Goal: Transaction & Acquisition: Purchase product/service

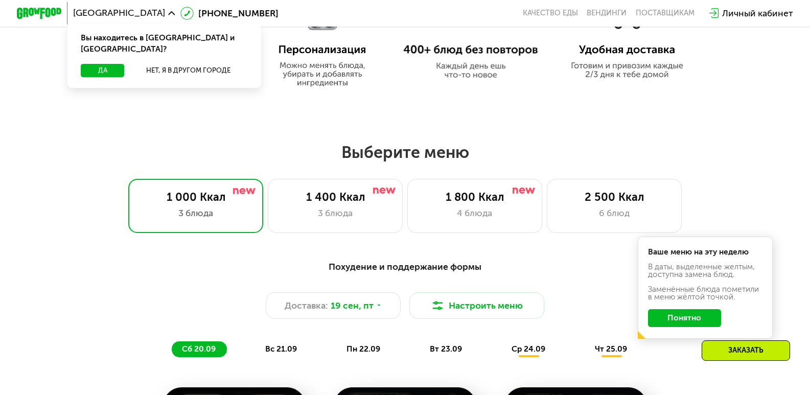
scroll to position [613, 0]
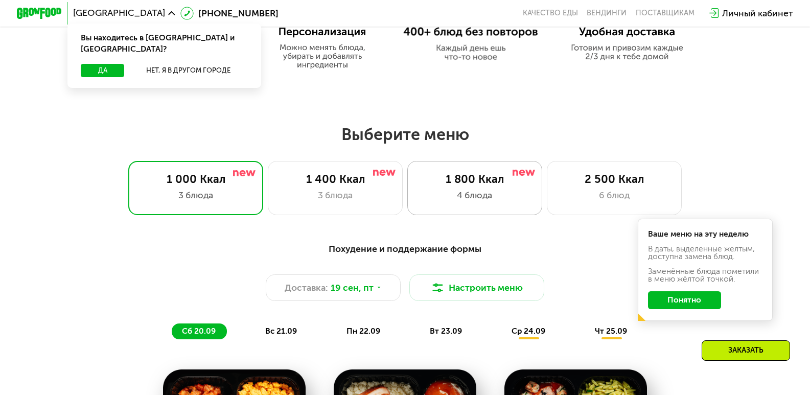
click at [466, 186] on div "1 800 Ккал" at bounding box center [474, 179] width 111 height 13
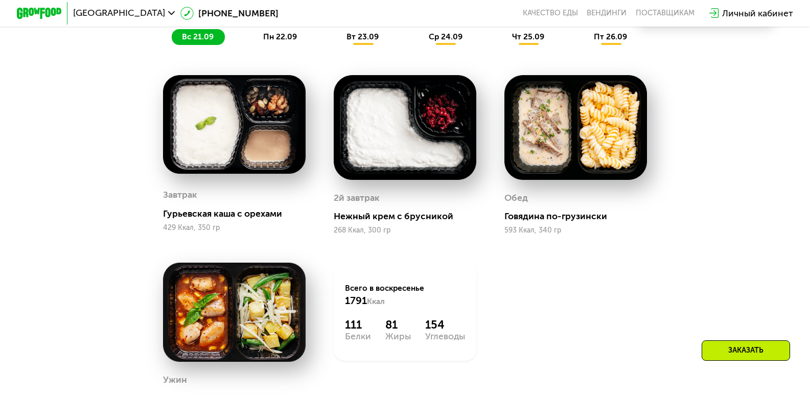
scroll to position [818, 0]
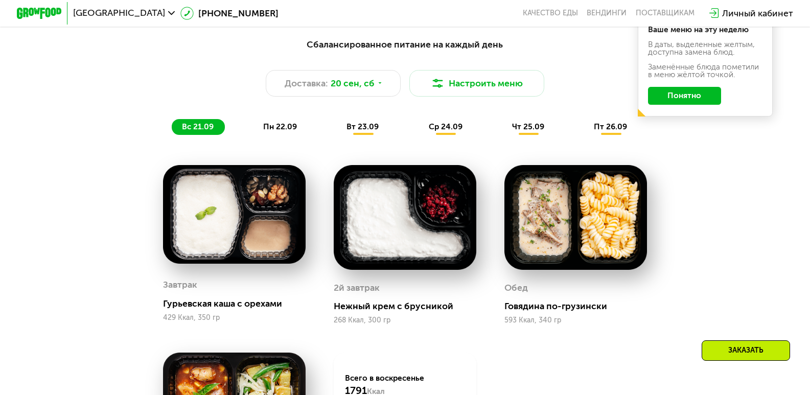
click at [283, 129] on span "пн 22.09" at bounding box center [280, 126] width 34 height 9
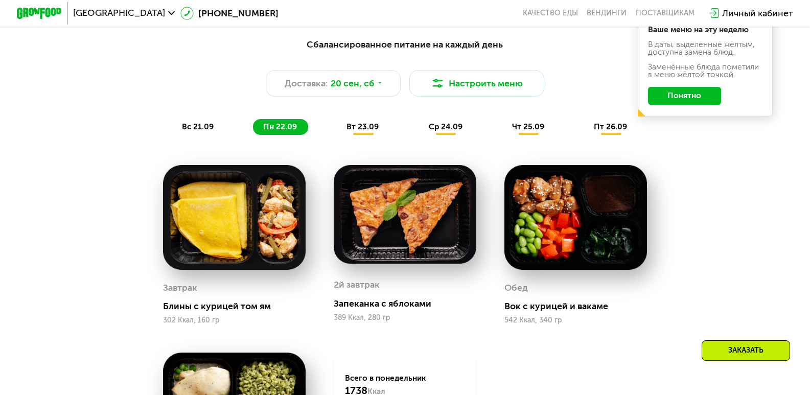
scroll to position [767, 0]
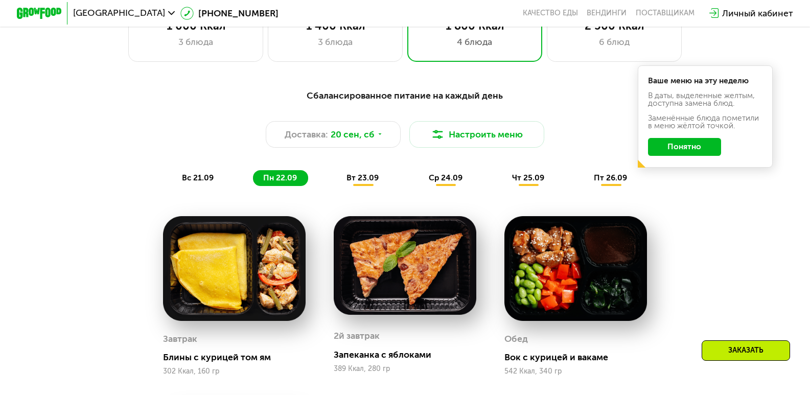
click at [368, 182] on span "вт 23.09" at bounding box center [363, 177] width 32 height 9
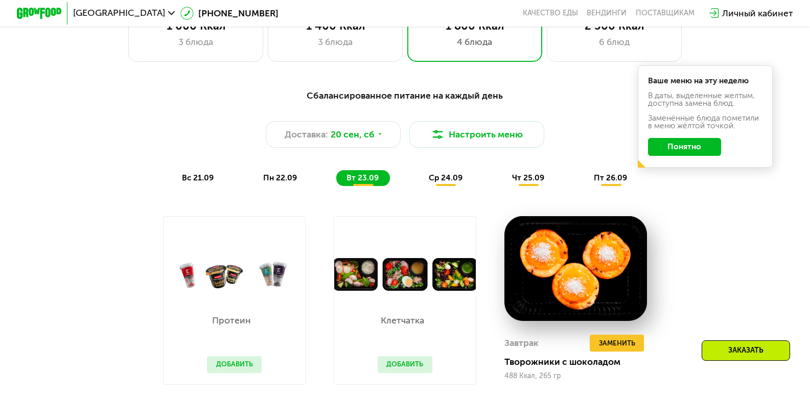
click at [438, 182] on span "ср 24.09" at bounding box center [446, 177] width 34 height 9
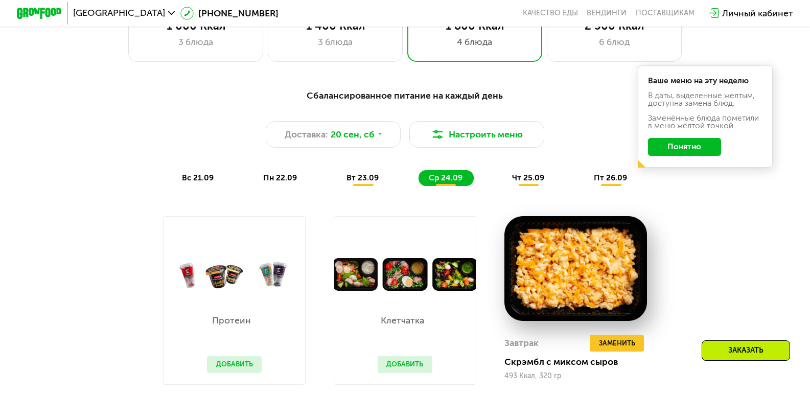
click at [346, 179] on div "вт 23.09" at bounding box center [363, 178] width 54 height 16
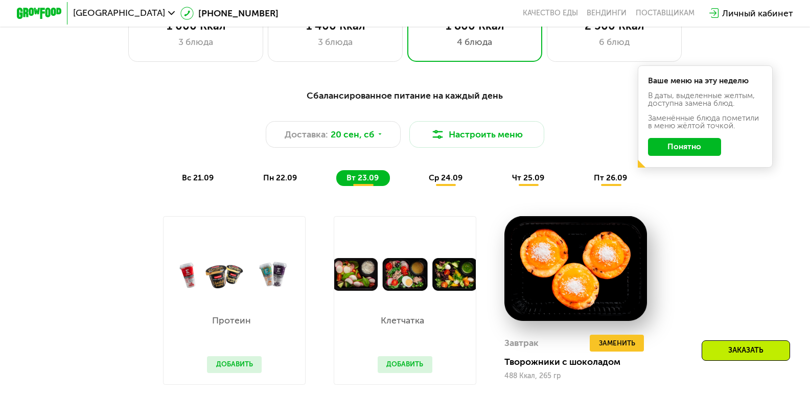
click at [267, 181] on span "пн 22.09" at bounding box center [280, 177] width 34 height 9
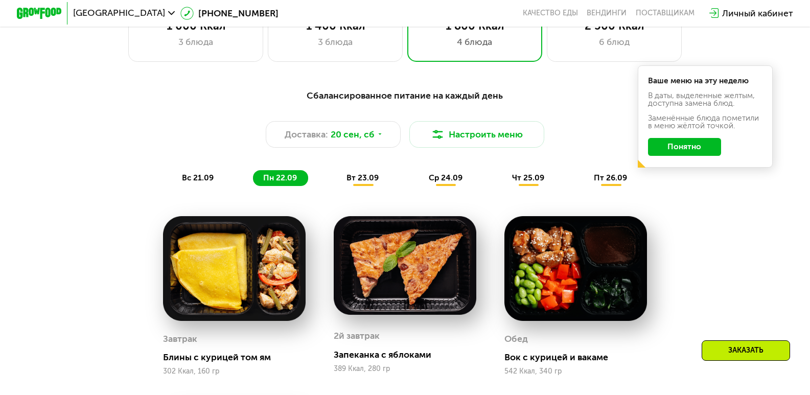
click at [356, 182] on span "вт 23.09" at bounding box center [363, 177] width 32 height 9
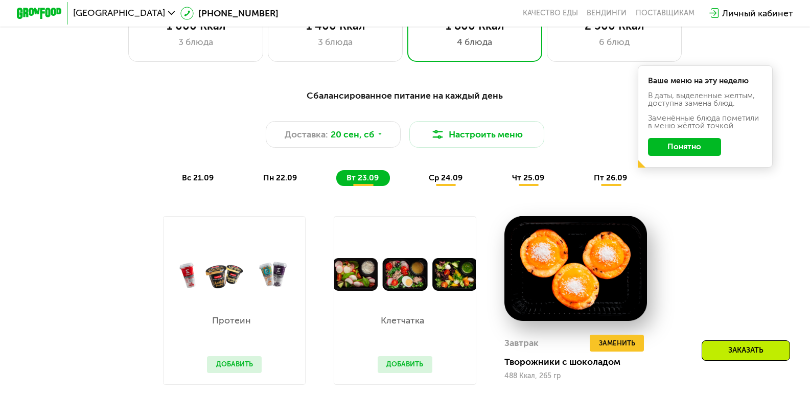
click at [434, 186] on div "ср 24.09" at bounding box center [446, 178] width 55 height 16
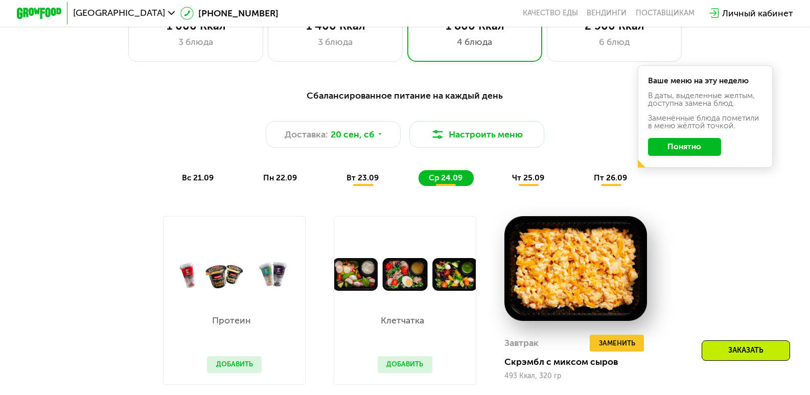
click at [522, 186] on div "чт 25.09" at bounding box center [529, 178] width 54 height 16
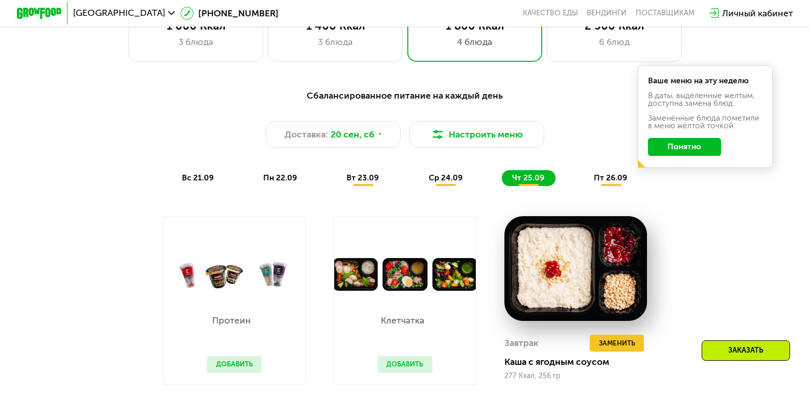
click at [605, 182] on span "пт 26.09" at bounding box center [610, 177] width 33 height 9
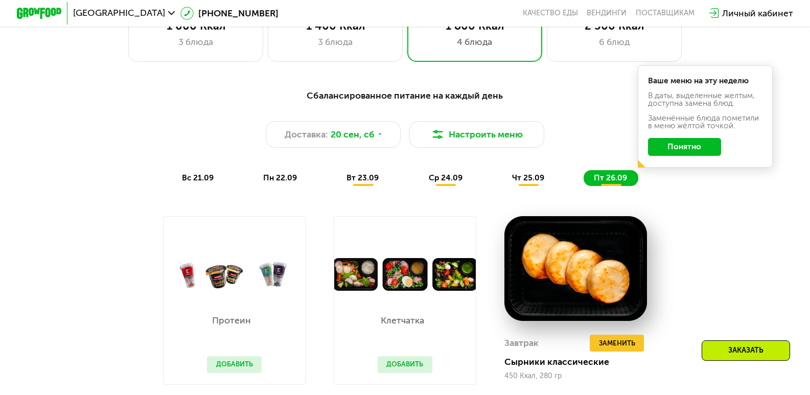
click at [359, 182] on span "вт 23.09" at bounding box center [363, 177] width 32 height 9
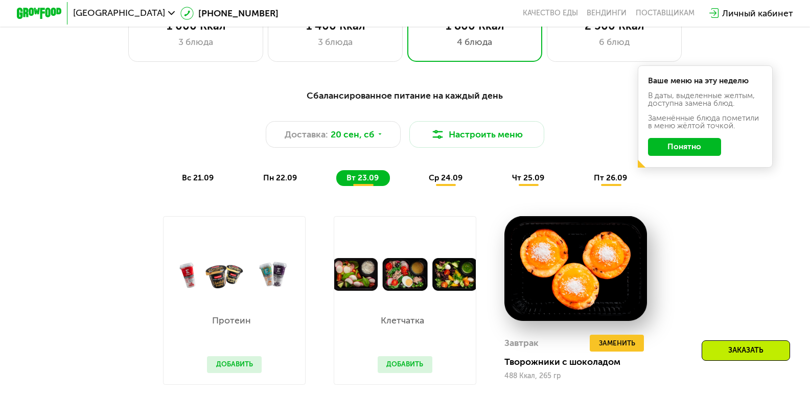
click at [445, 182] on span "ср 24.09" at bounding box center [446, 177] width 34 height 9
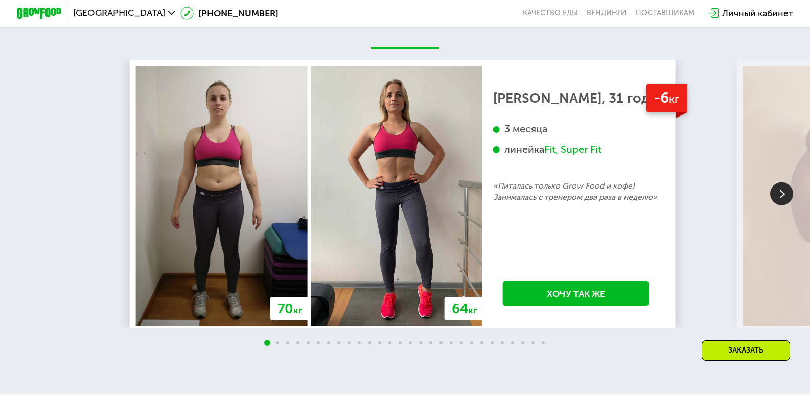
scroll to position [2351, 0]
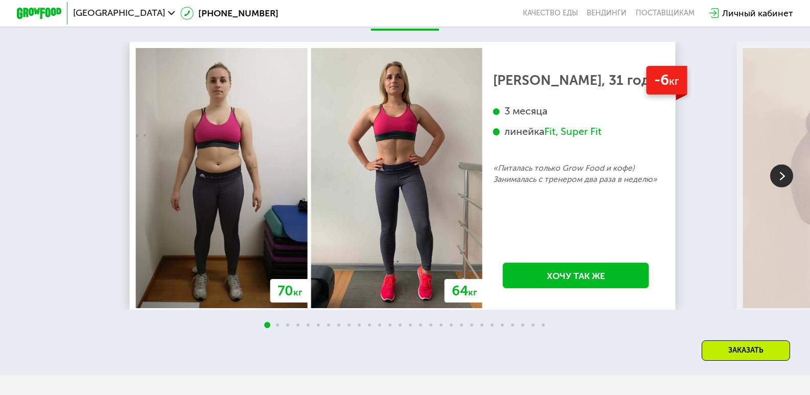
click at [780, 176] on img at bounding box center [781, 176] width 23 height 23
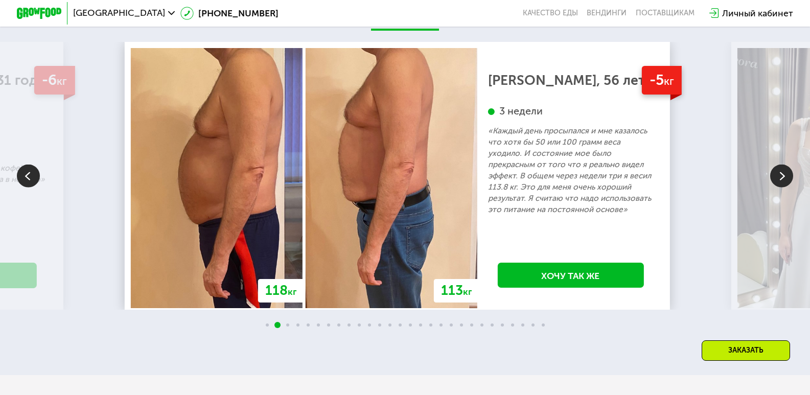
click at [780, 176] on img at bounding box center [781, 176] width 23 height 23
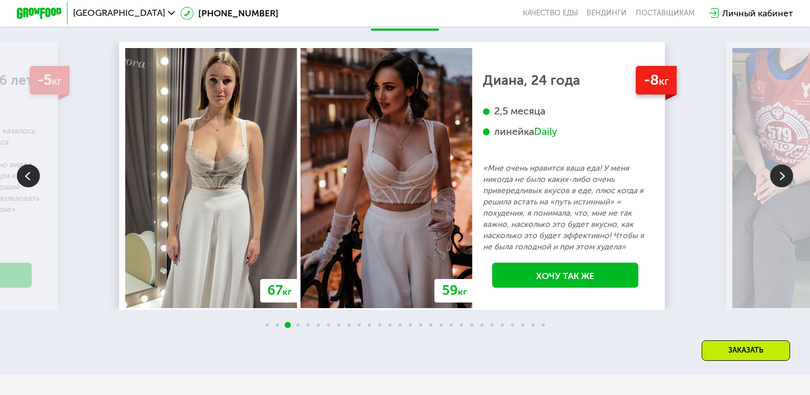
click at [779, 177] on img at bounding box center [781, 176] width 23 height 23
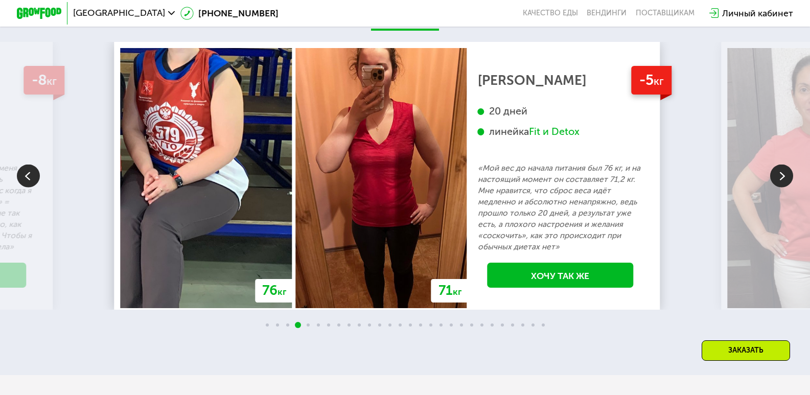
click at [779, 177] on img at bounding box center [781, 176] width 23 height 23
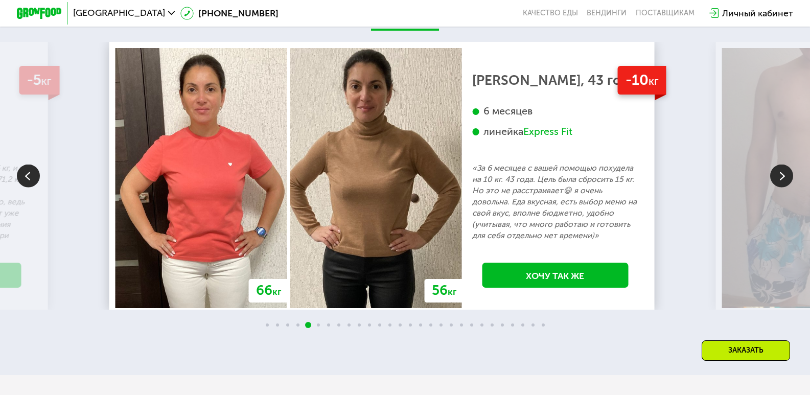
click at [784, 181] on img at bounding box center [781, 176] width 23 height 23
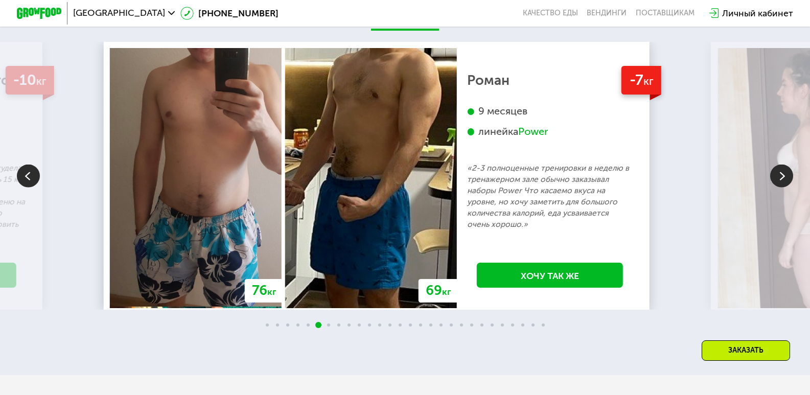
click at [783, 180] on img at bounding box center [781, 176] width 23 height 23
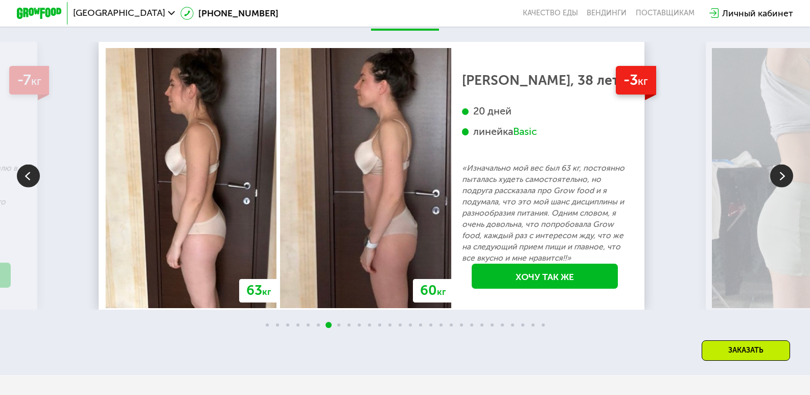
click at [783, 180] on img at bounding box center [781, 176] width 23 height 23
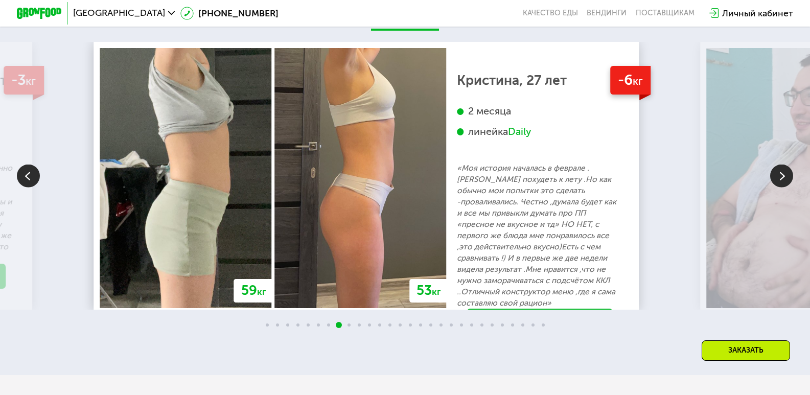
click at [783, 180] on img at bounding box center [781, 176] width 23 height 23
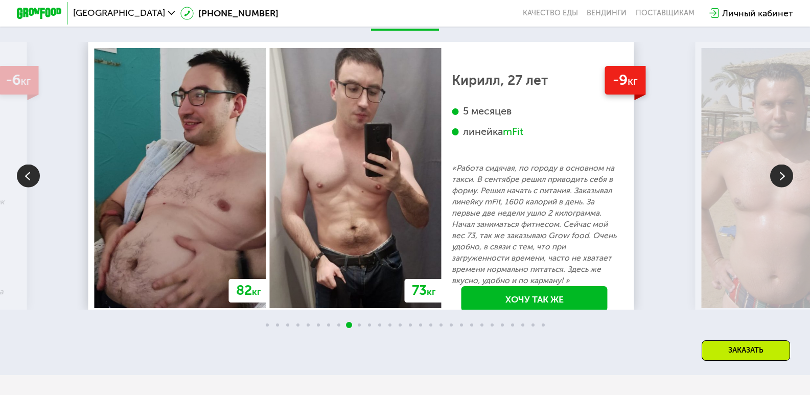
click at [783, 180] on img at bounding box center [781, 176] width 23 height 23
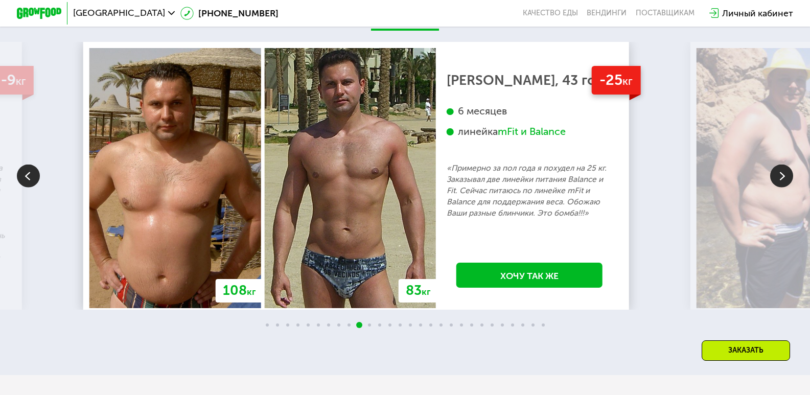
click at [28, 177] on img at bounding box center [28, 176] width 23 height 23
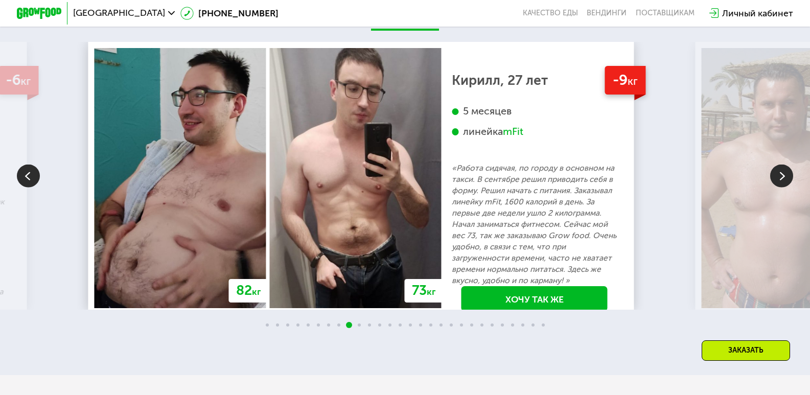
click at [780, 176] on img at bounding box center [781, 176] width 23 height 23
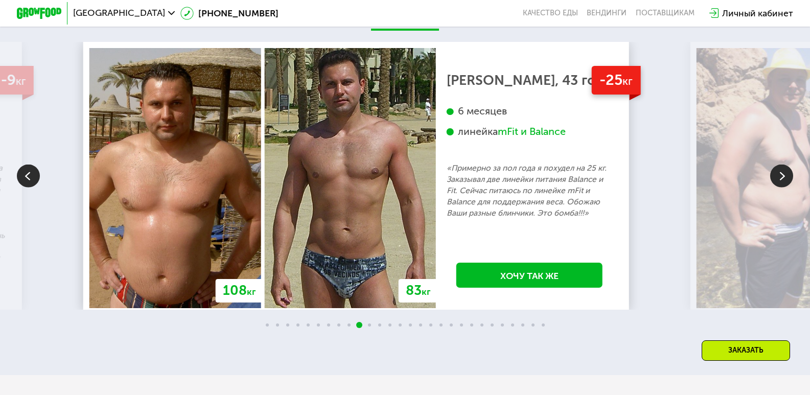
click at [779, 178] on img at bounding box center [781, 176] width 23 height 23
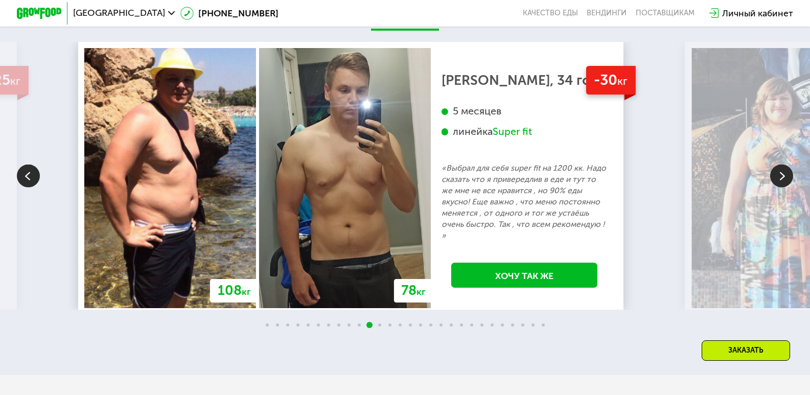
click at [779, 178] on img at bounding box center [781, 176] width 23 height 23
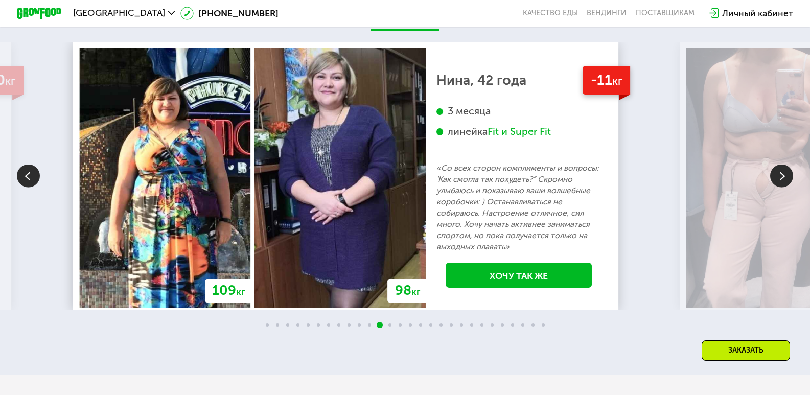
click at [779, 178] on img at bounding box center [781, 176] width 23 height 23
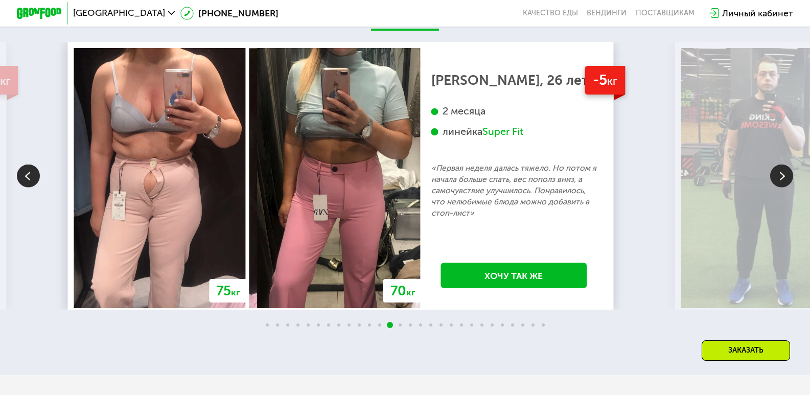
click at [779, 178] on img at bounding box center [781, 176] width 23 height 23
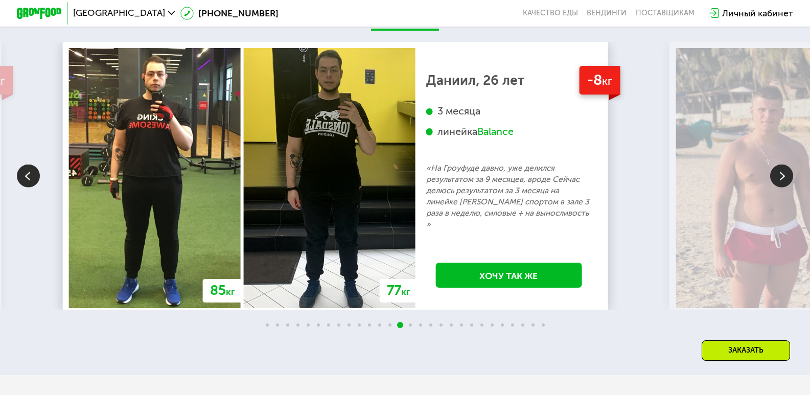
click at [779, 178] on img at bounding box center [781, 176] width 23 height 23
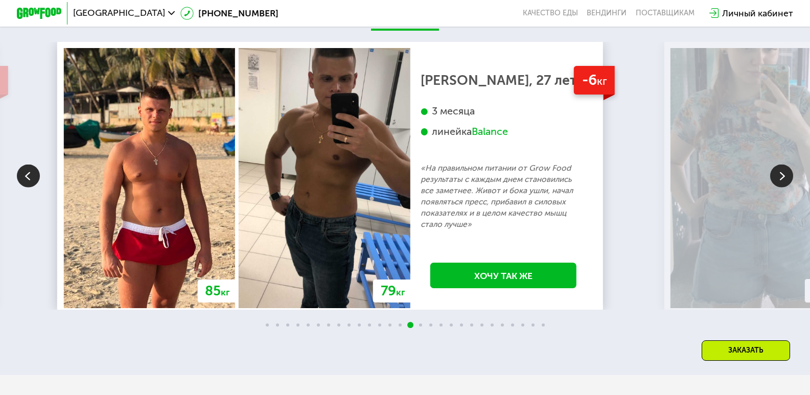
click at [779, 178] on img at bounding box center [781, 176] width 23 height 23
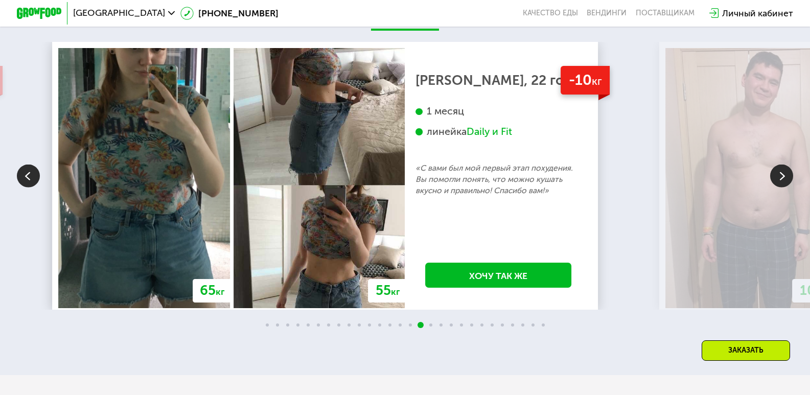
click at [779, 178] on img at bounding box center [781, 176] width 23 height 23
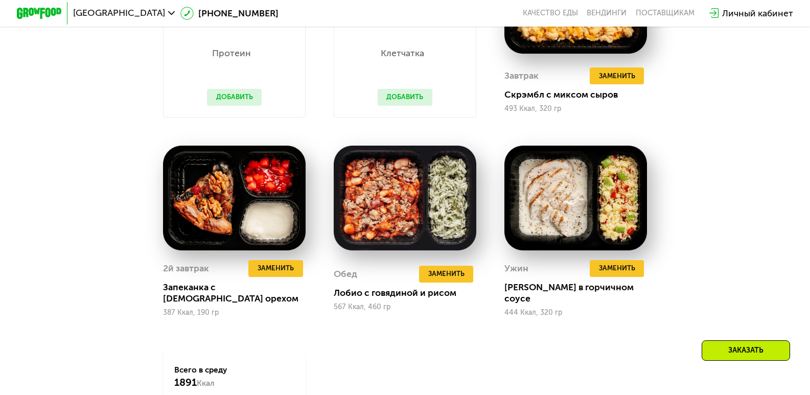
scroll to position [1073, 0]
